Goal: Information Seeking & Learning: Learn about a topic

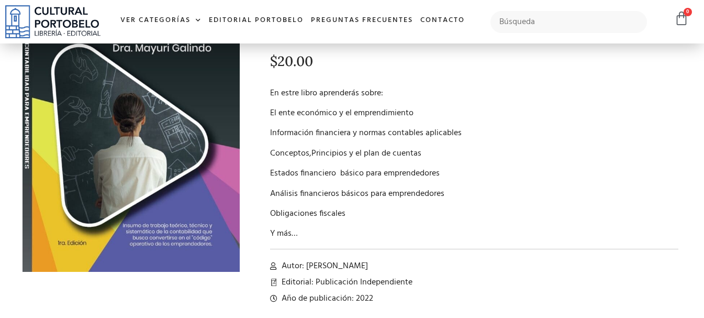
scroll to position [157, 0]
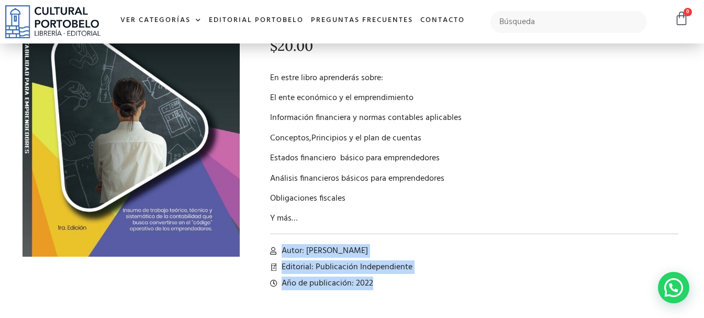
drag, startPoint x: 283, startPoint y: 224, endPoint x: 376, endPoint y: 240, distance: 94.6
click at [397, 258] on div "CONTABILIDAD PARA EMPRENDEDORES CONTABILIDAD PARA EMPRENDEDORES quantity 1 Add …" at bounding box center [466, 113] width 442 height 370
copy div "Autor: [PERSON_NAME] Editorial: Publicación Independiente Año de publicación: 2…"
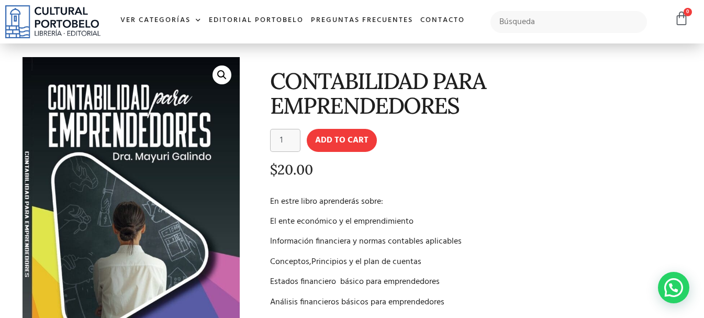
scroll to position [0, 0]
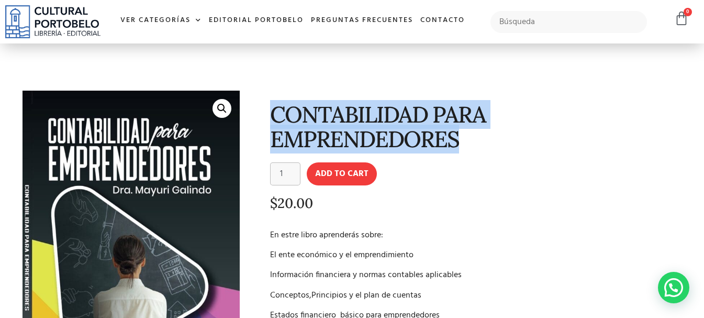
drag, startPoint x: 272, startPoint y: 108, endPoint x: 683, endPoint y: 108, distance: 410.4
click at [683, 108] on div "CONTABILIDAD PARA EMPRENDEDORES CONTABILIDAD PARA EMPRENDEDORES quantity 1 Add …" at bounding box center [466, 270] width 442 height 370
copy h1 "CONTABILIDAD PARA EMPRENDEDORES"
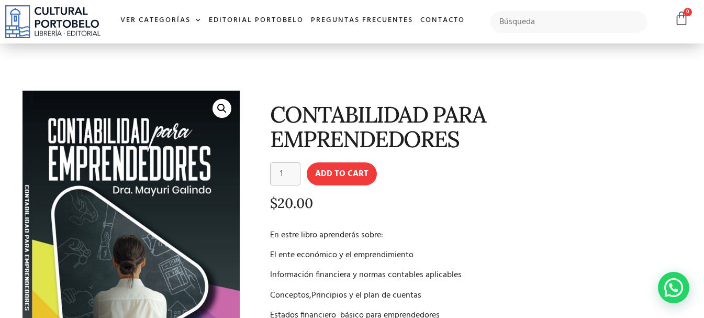
click at [466, 164] on div "CONTABILIDAD PARA EMPRENDEDORES CONTABILIDAD PARA EMPRENDEDORES quantity 1 Add …" at bounding box center [466, 270] width 442 height 370
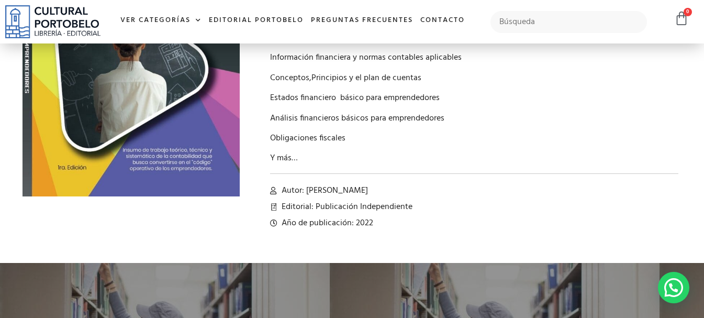
scroll to position [209, 0]
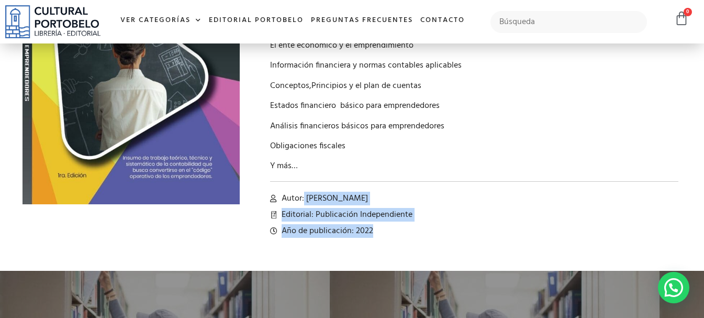
drag, startPoint x: 305, startPoint y: 172, endPoint x: 412, endPoint y: 205, distance: 112.3
click at [412, 205] on div "CONTABILIDAD PARA EMPRENDEDORES CONTABILIDAD PARA EMPRENDEDORES quantity 1 Add …" at bounding box center [466, 61] width 442 height 370
copy div "[PERSON_NAME] Editorial: Publicación Independiente Año de publicación: 2022"
